Goal: Information Seeking & Learning: Learn about a topic

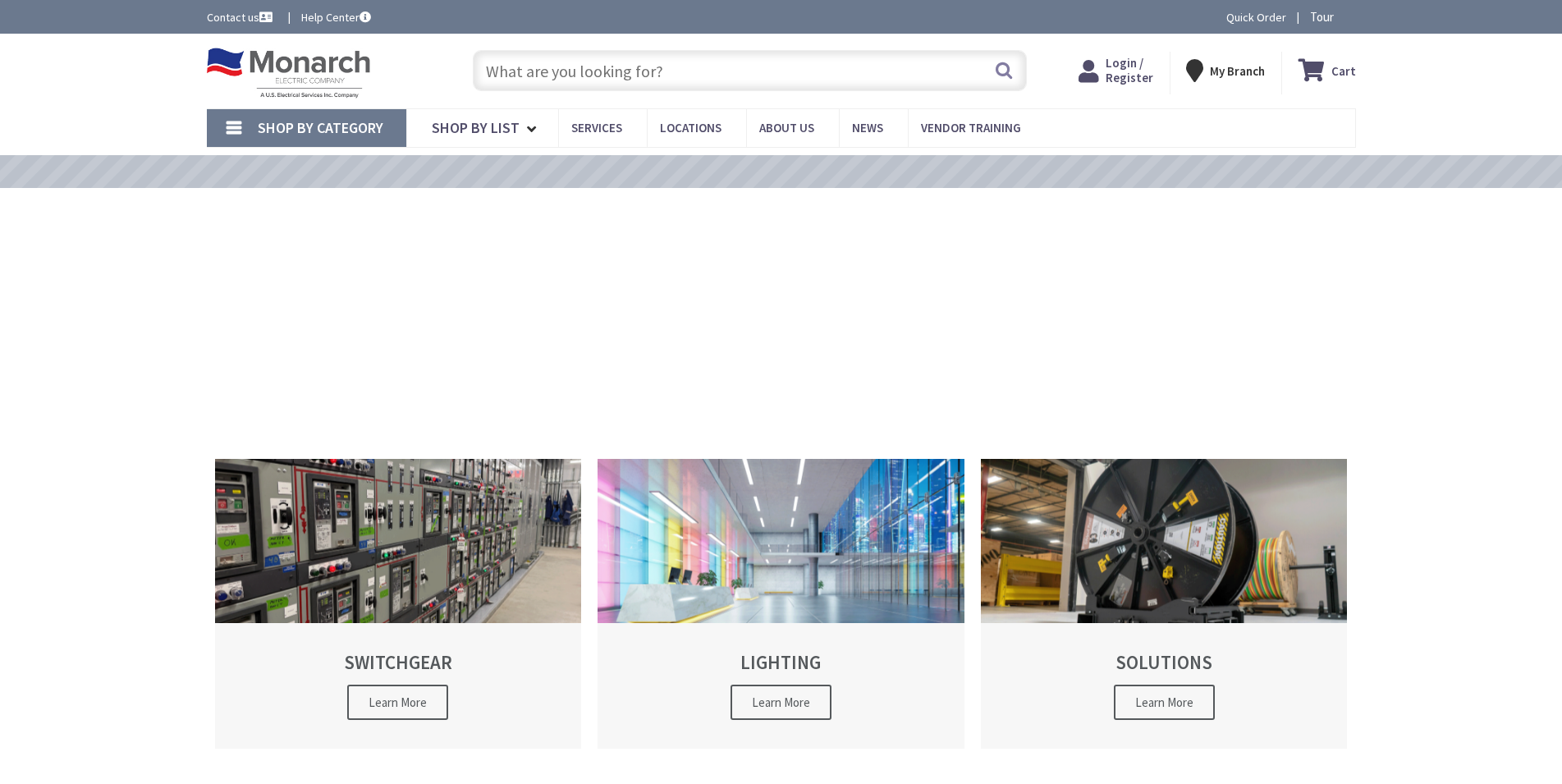
click at [1128, 77] on span "Login / Register" at bounding box center [1129, 70] width 48 height 30
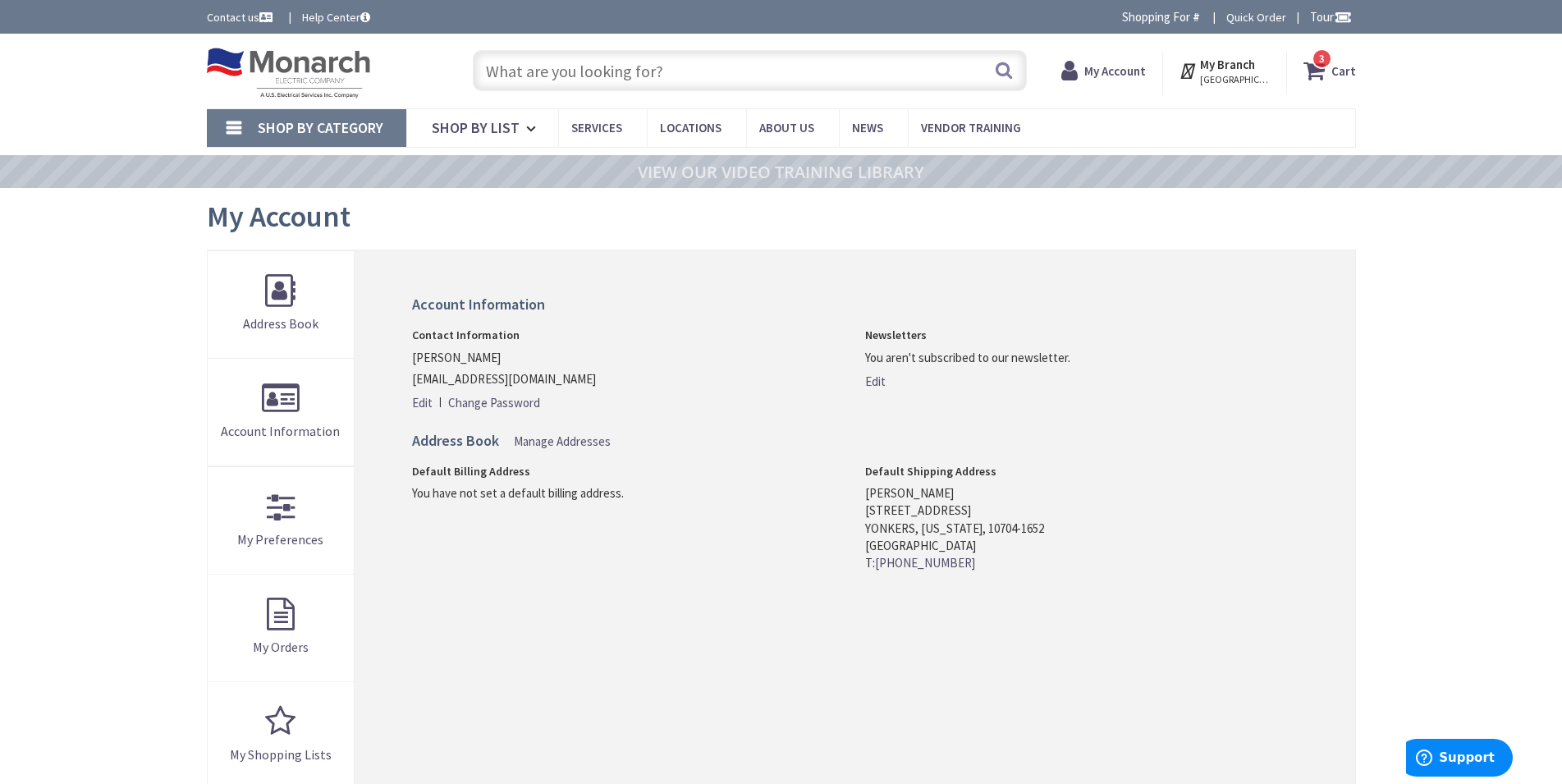
click at [724, 68] on input "text" at bounding box center [750, 71] width 554 height 41
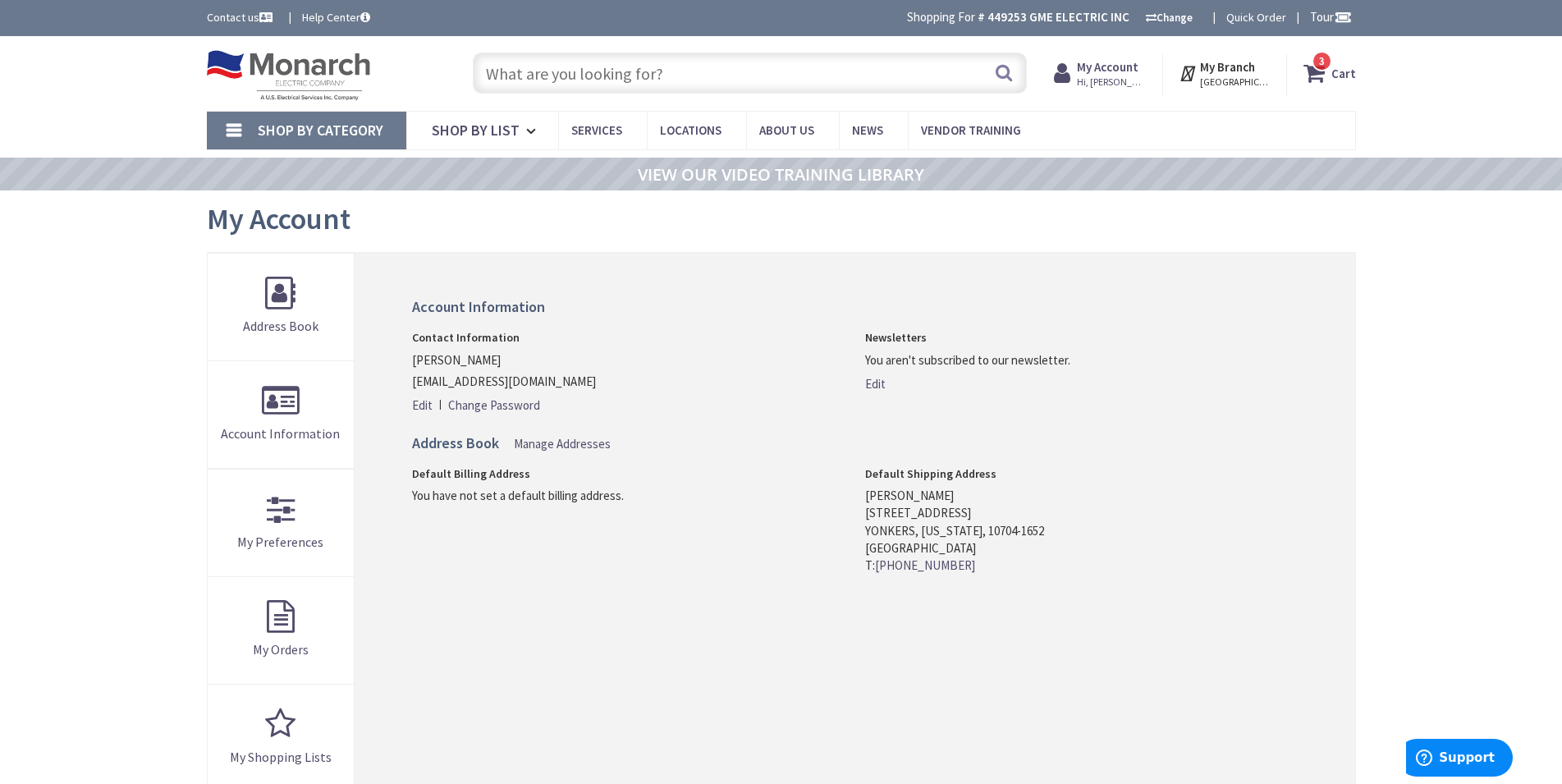
click at [770, 85] on input "text" at bounding box center [750, 73] width 554 height 41
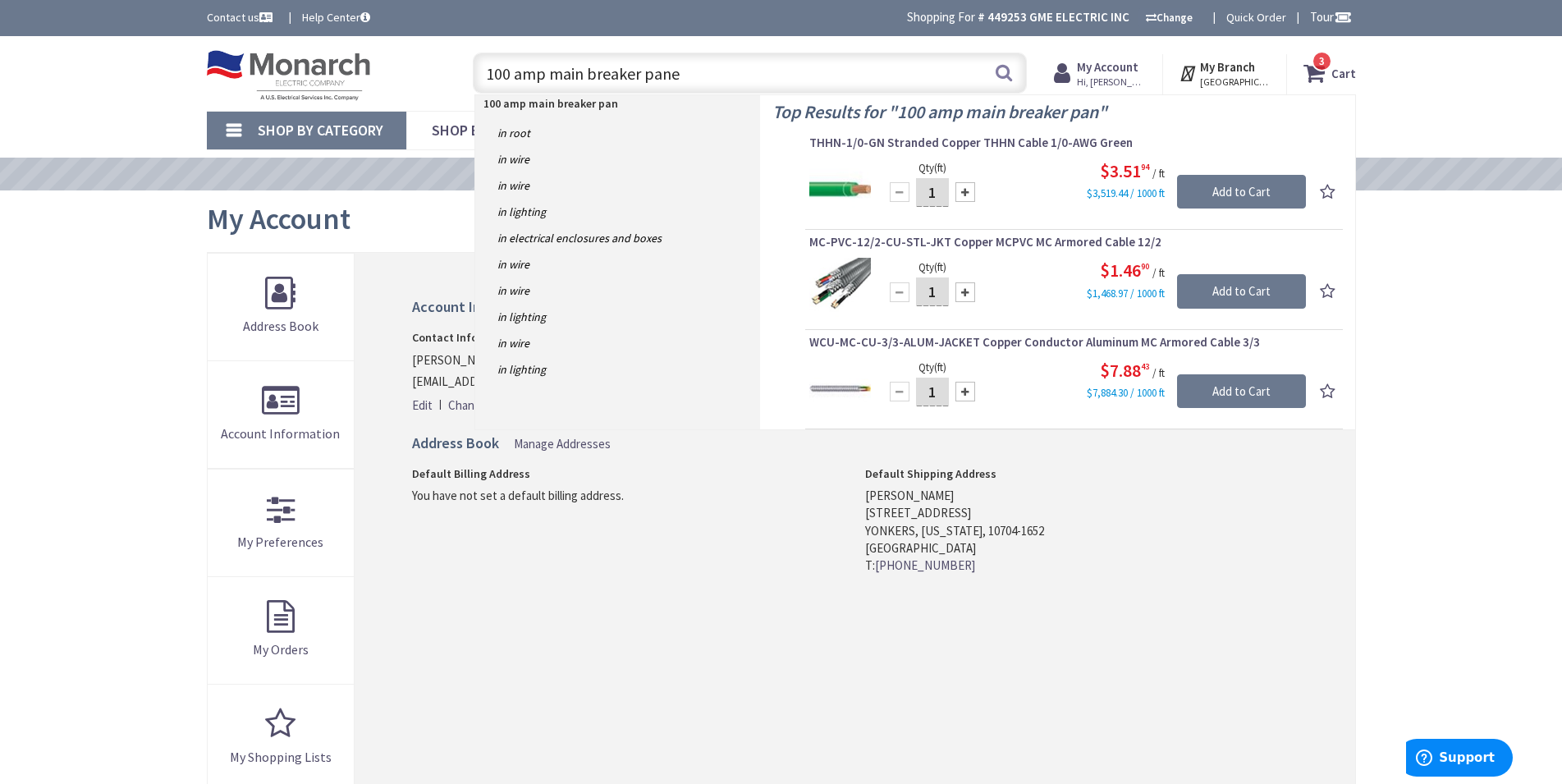
type input "100 amp main breaker panel"
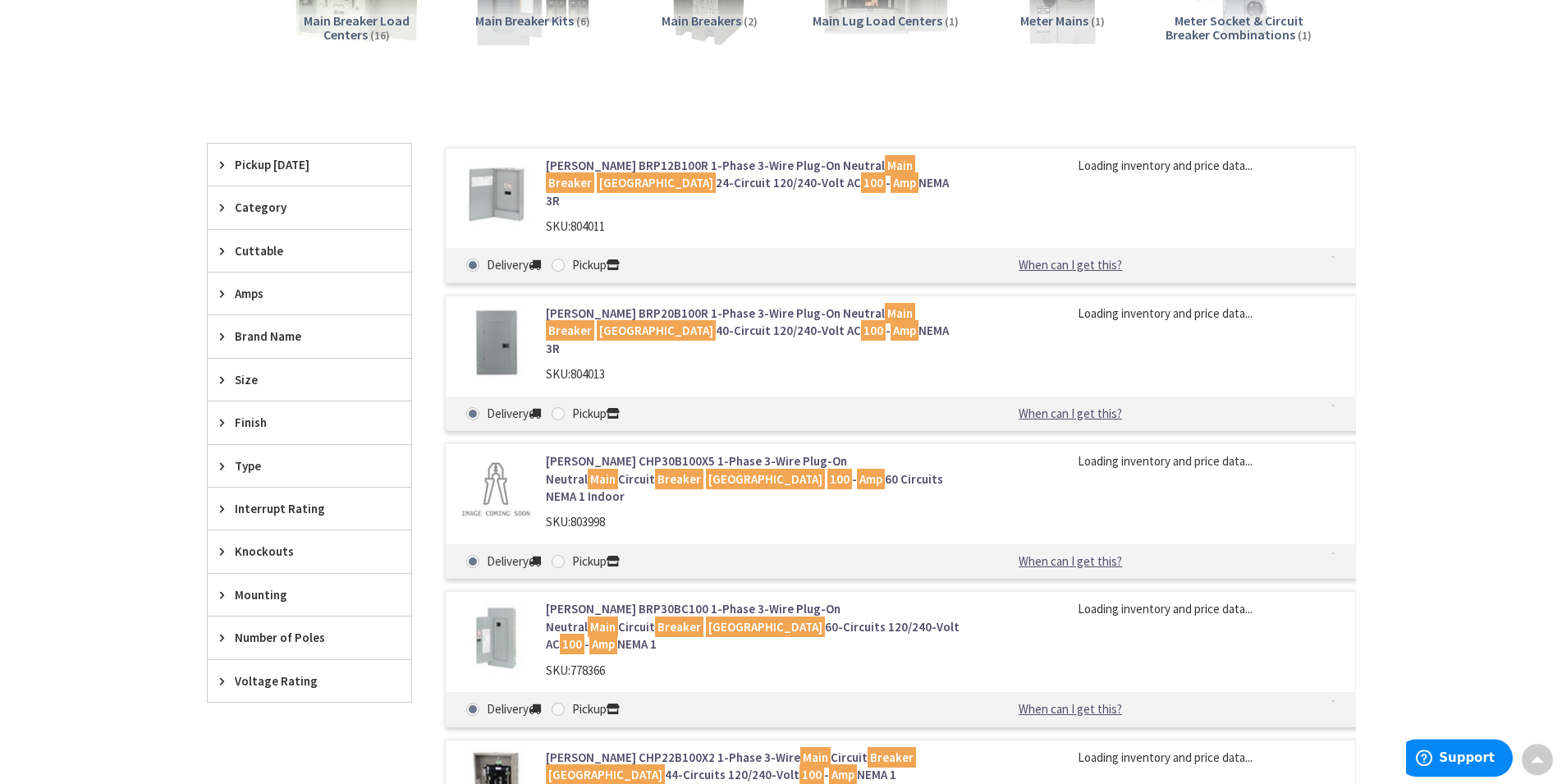
scroll to position [421, 0]
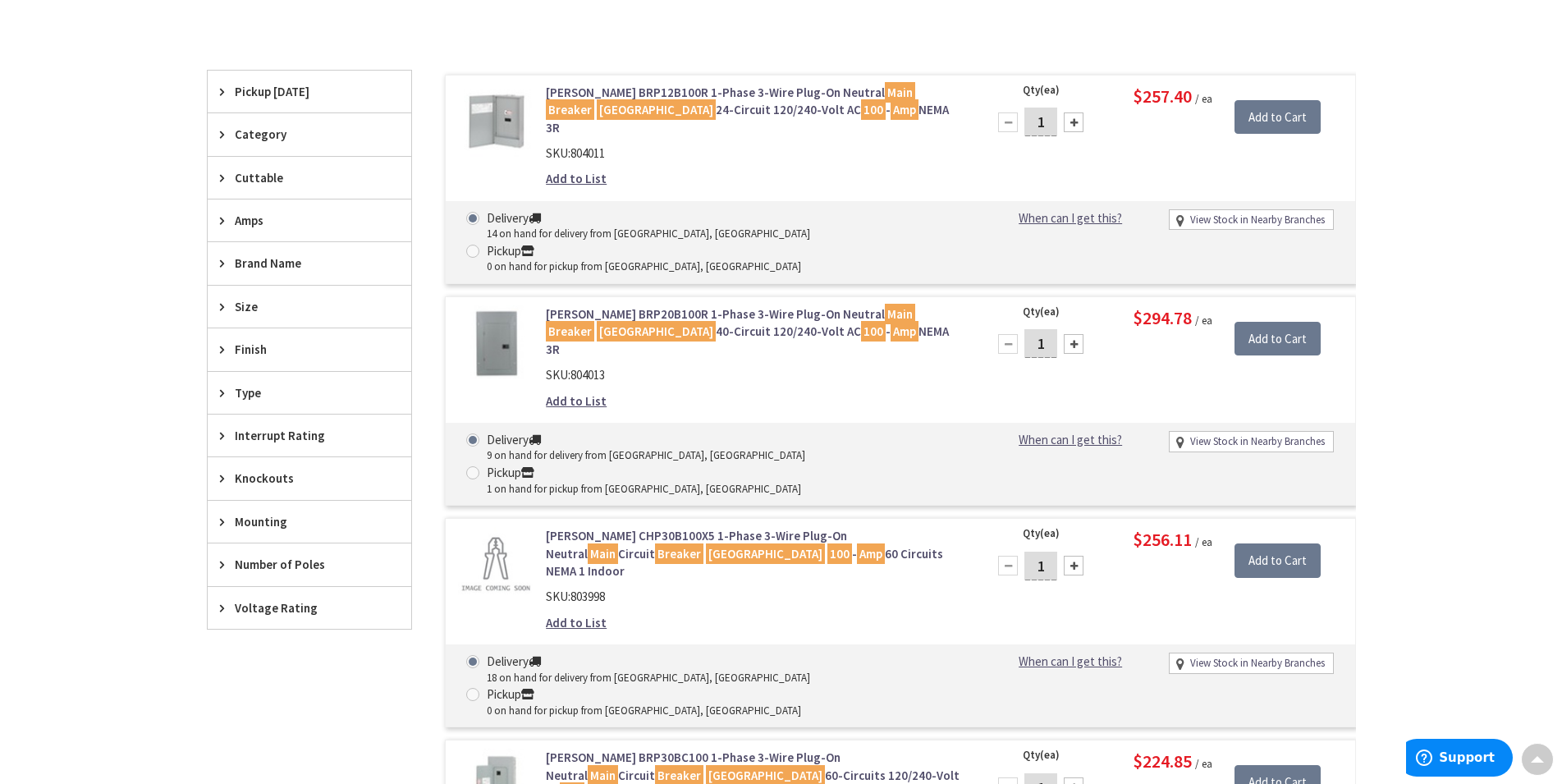
click at [654, 305] on link "Eaton BRP20B100R 1-Phase 3-Wire Plug-On Neutral Main Breaker Load Center 40-Cir…" at bounding box center [755, 332] width 418 height 53
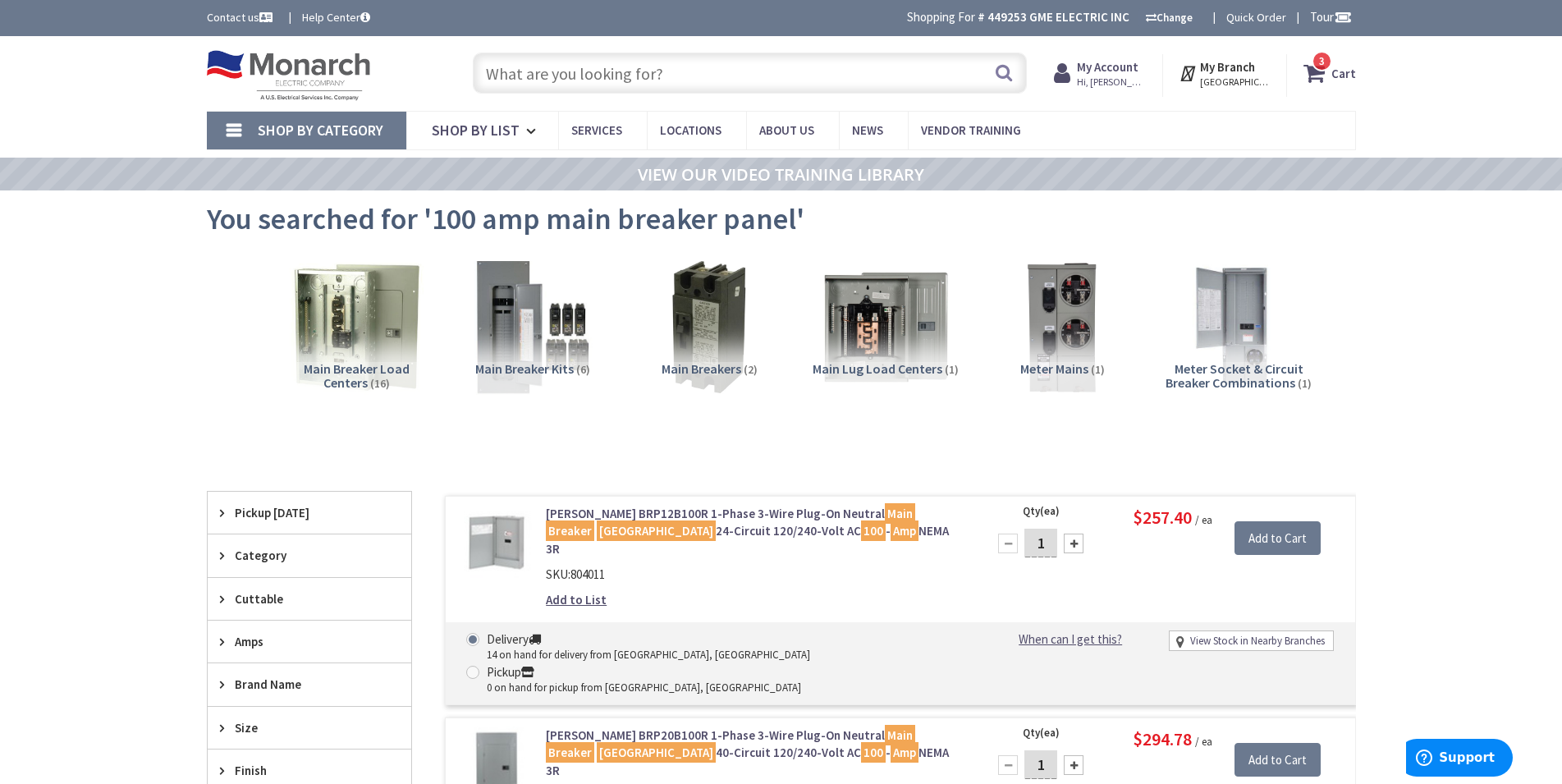
click at [701, 74] on input "text" at bounding box center [750, 73] width 554 height 41
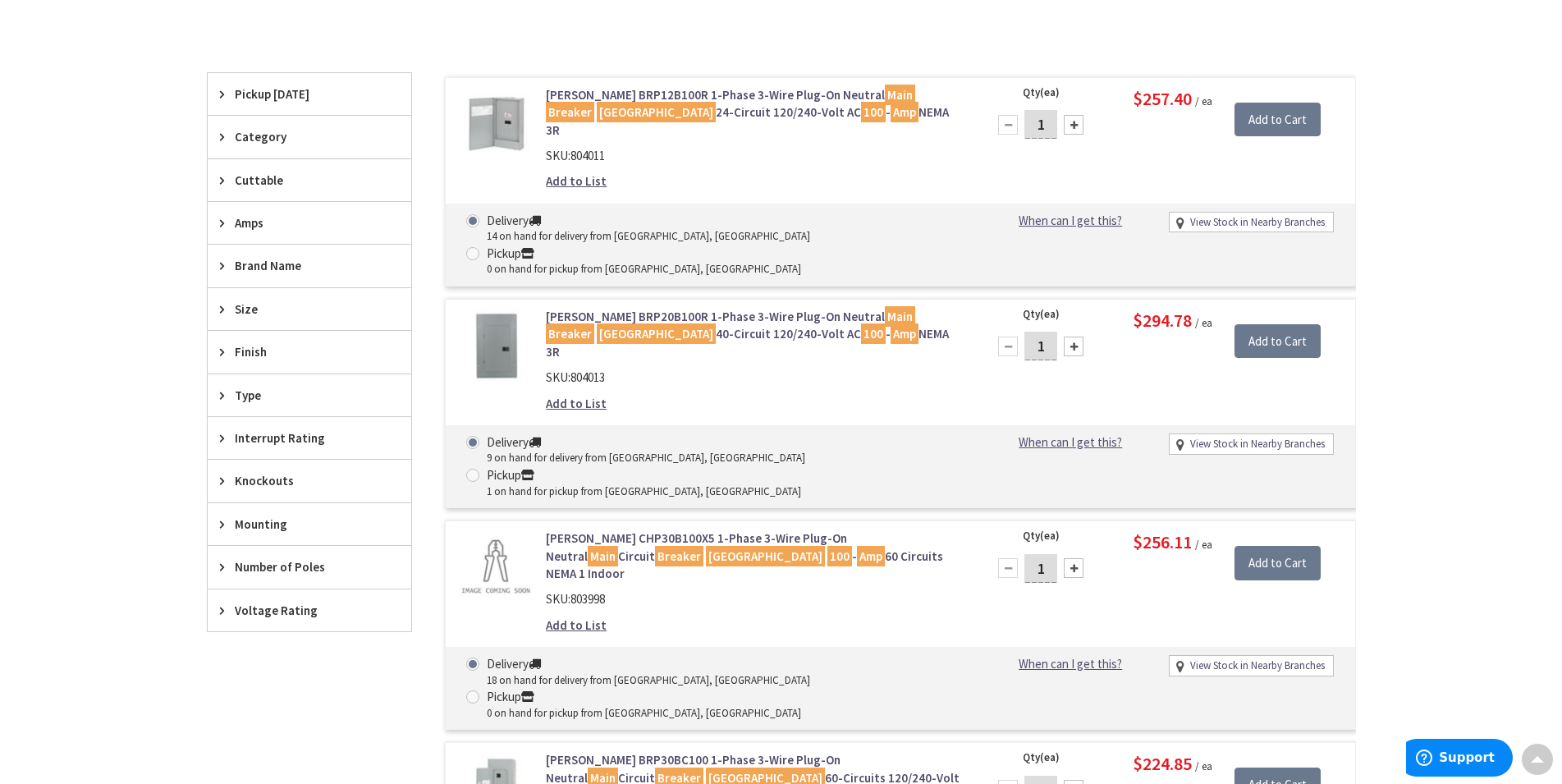
scroll to position [837, 0]
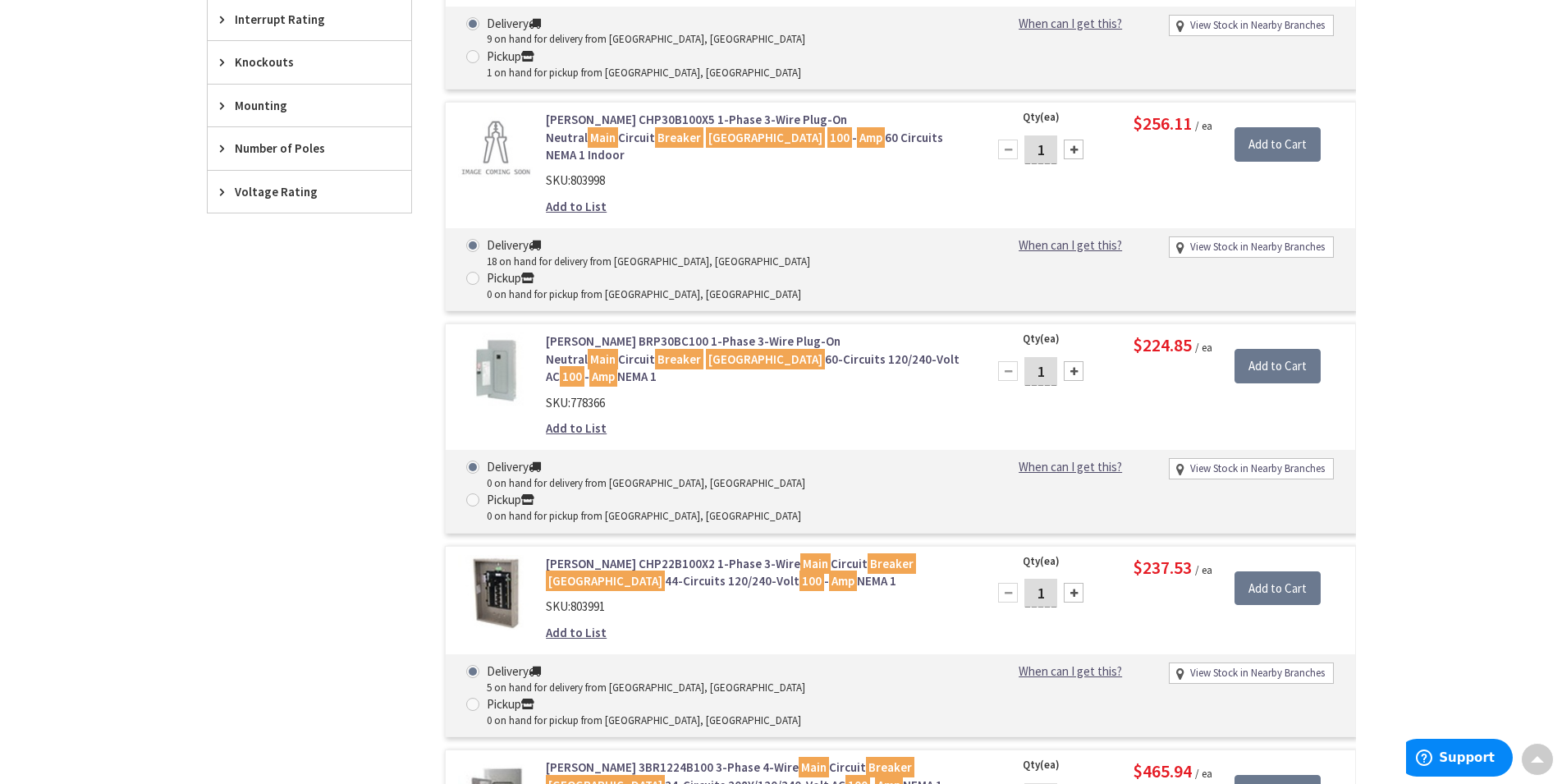
click at [689, 332] on link "Eaton BRP30BC100 1-Phase 3-Wire Plug-On Neutral Main Circuit Breaker Load Cente…" at bounding box center [755, 359] width 418 height 53
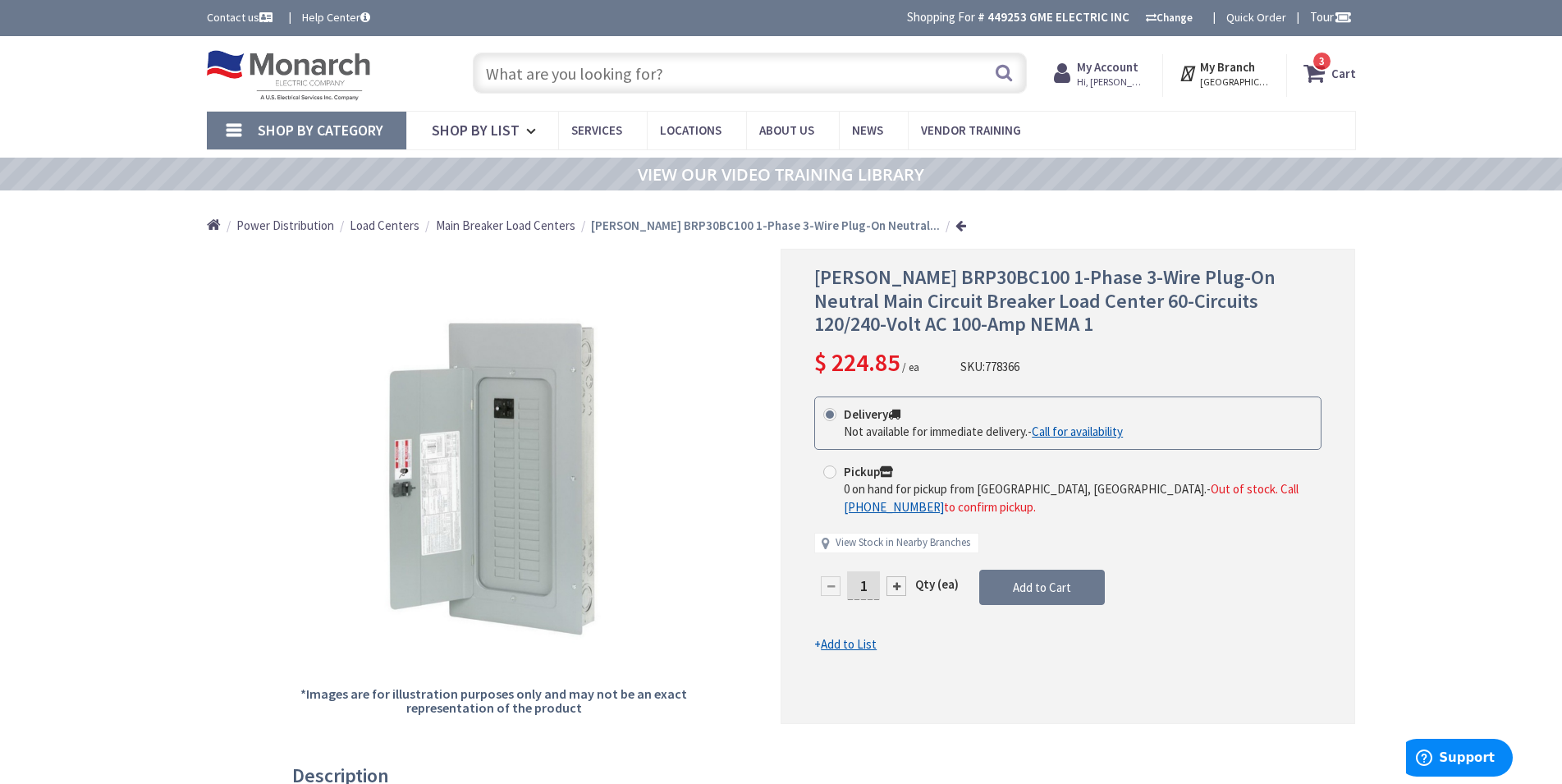
click at [687, 75] on input "text" at bounding box center [750, 73] width 554 height 41
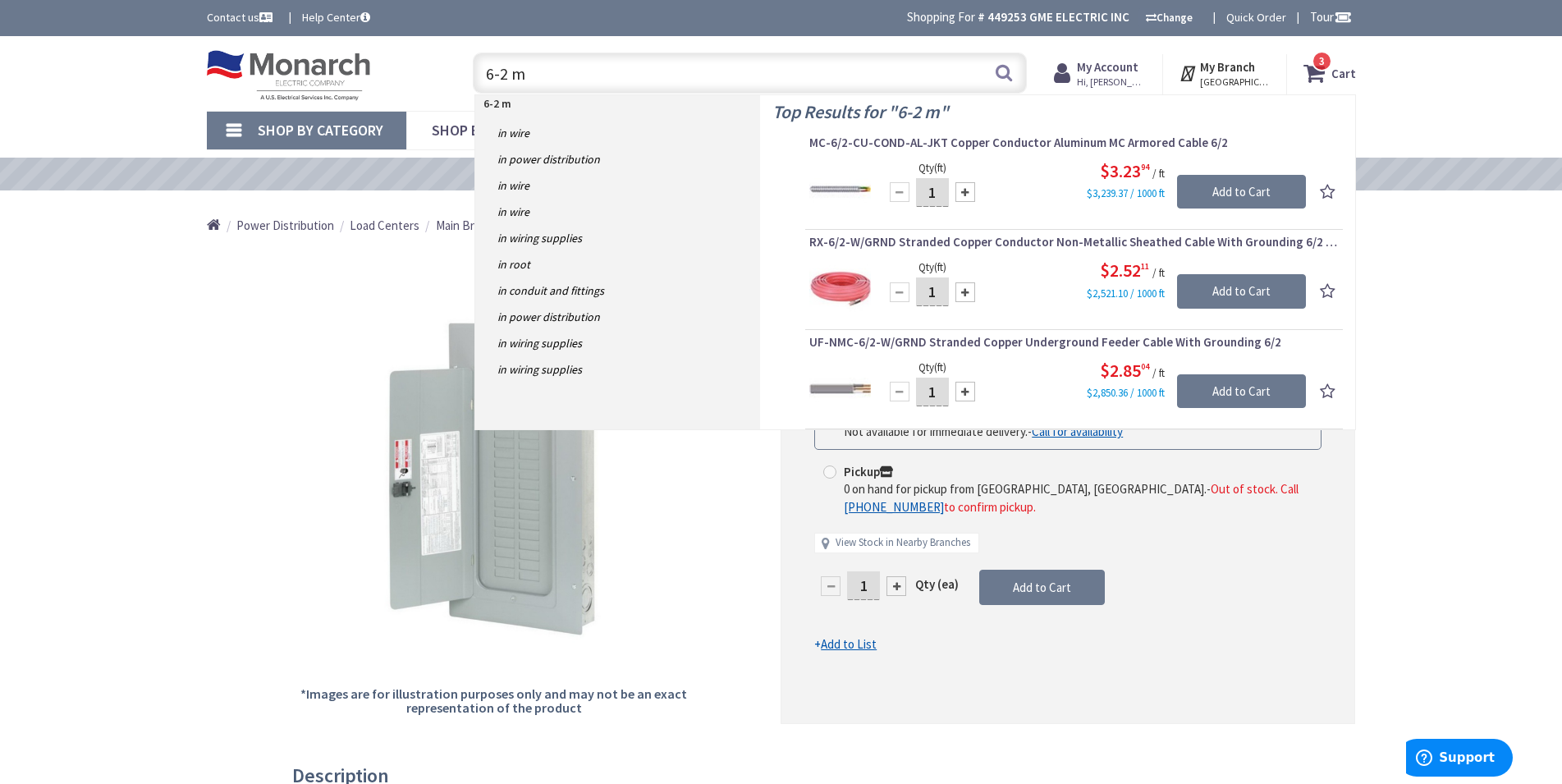
type input "6-2 mc"
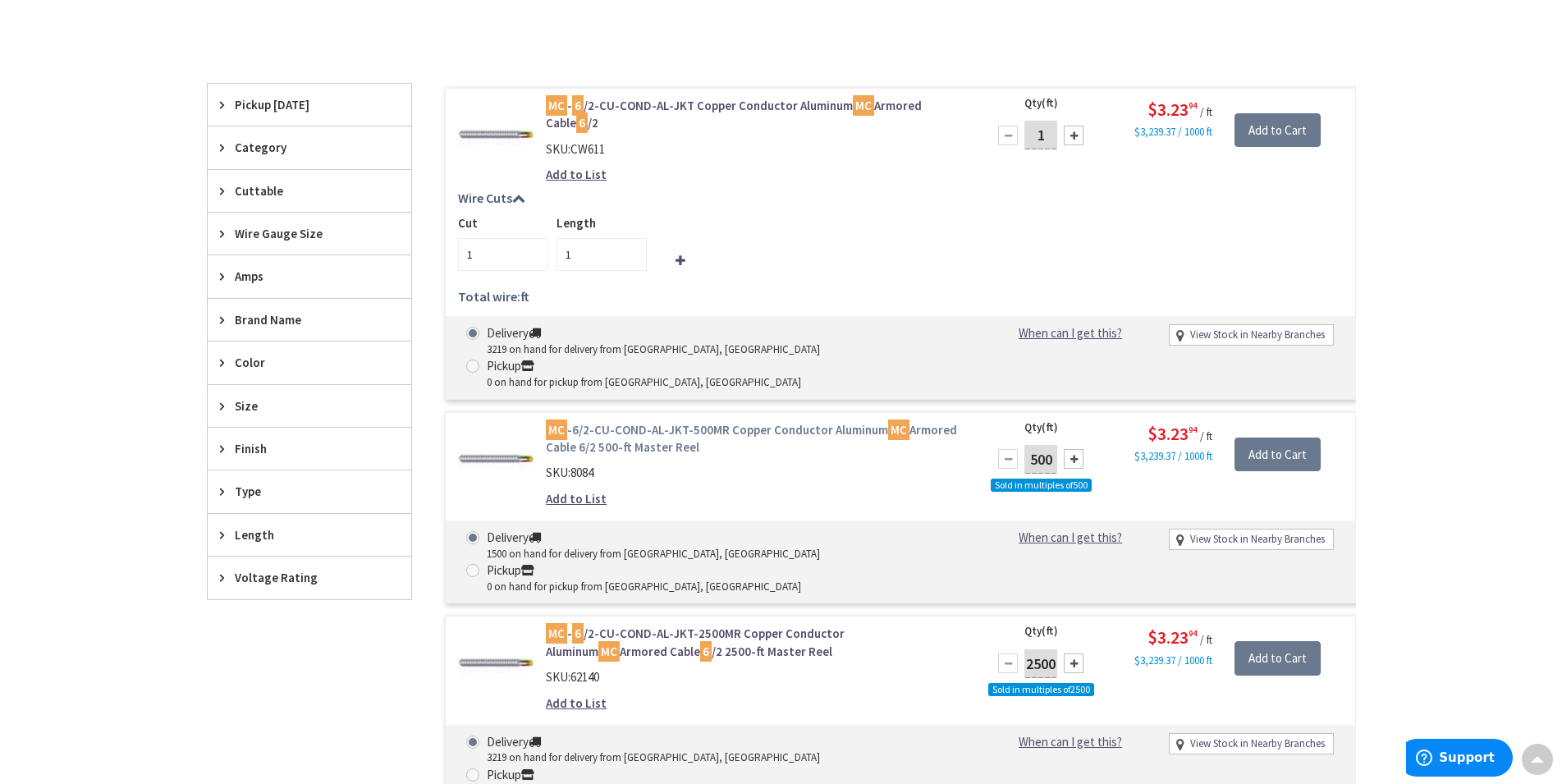
scroll to position [419, 0]
